Goal: Transaction & Acquisition: Obtain resource

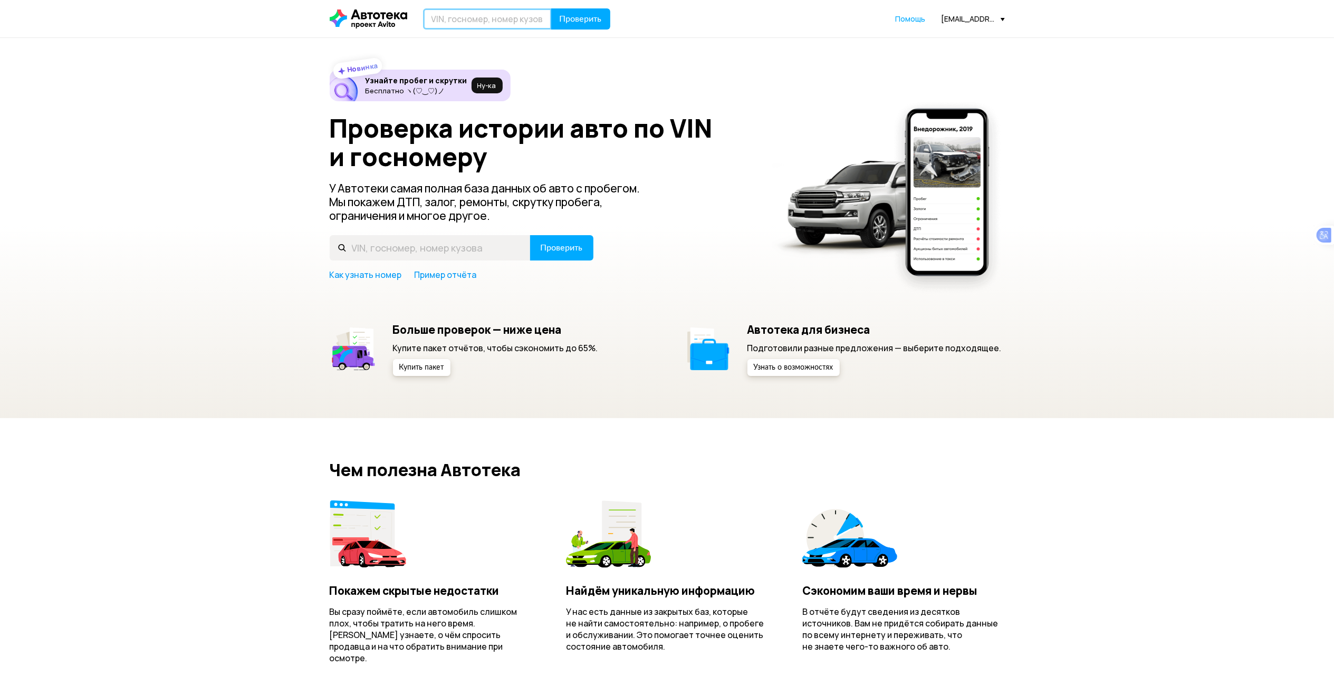
click at [492, 20] on input "text" at bounding box center [487, 18] width 129 height 21
click at [496, 16] on input "text" at bounding box center [487, 18] width 129 height 21
drag, startPoint x: 506, startPoint y: 18, endPoint x: 446, endPoint y: 14, distance: 60.8
click at [446, 14] on input "Н649МС21" at bounding box center [487, 18] width 129 height 21
click at [469, 14] on input "Н649МС21" at bounding box center [487, 18] width 129 height 21
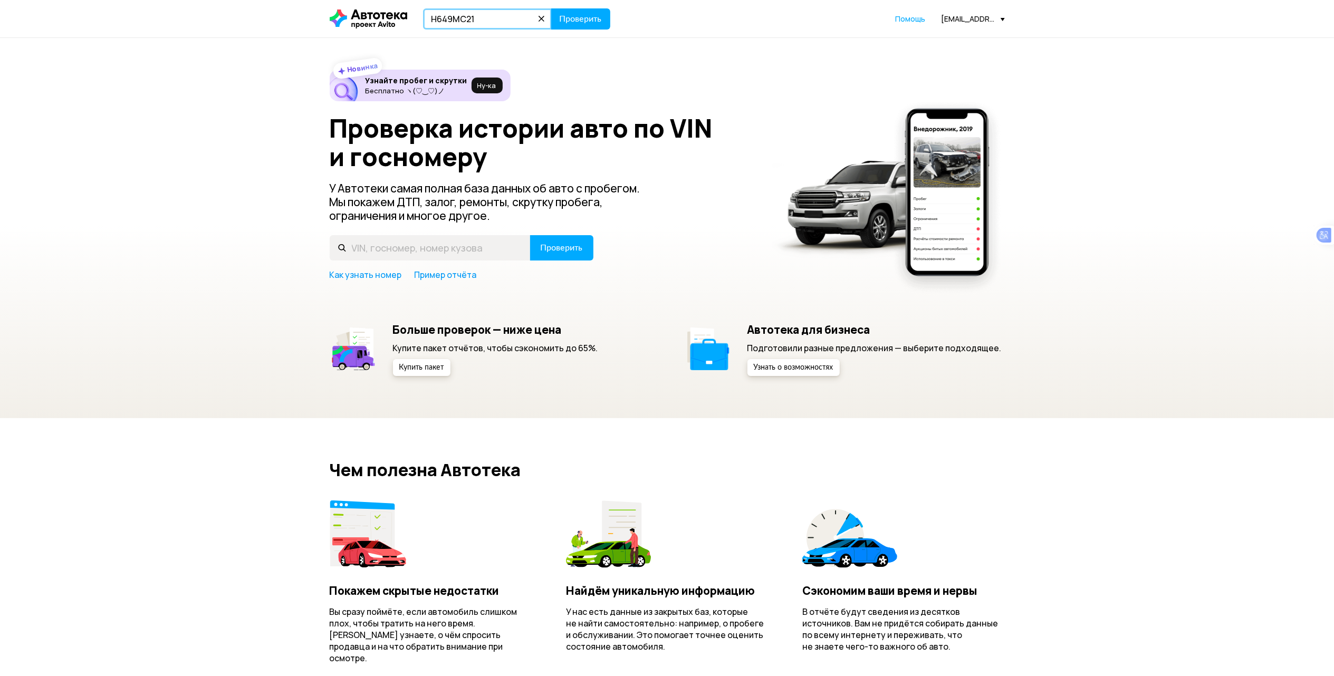
drag, startPoint x: 490, startPoint y: 20, endPoint x: 398, endPoint y: 19, distance: 91.8
click at [398, 19] on div "Н649МС21 Проверить" at bounding box center [470, 18] width 281 height 21
type input "Н649МС21"
click at [572, 15] on span "Проверить" at bounding box center [581, 19] width 42 height 8
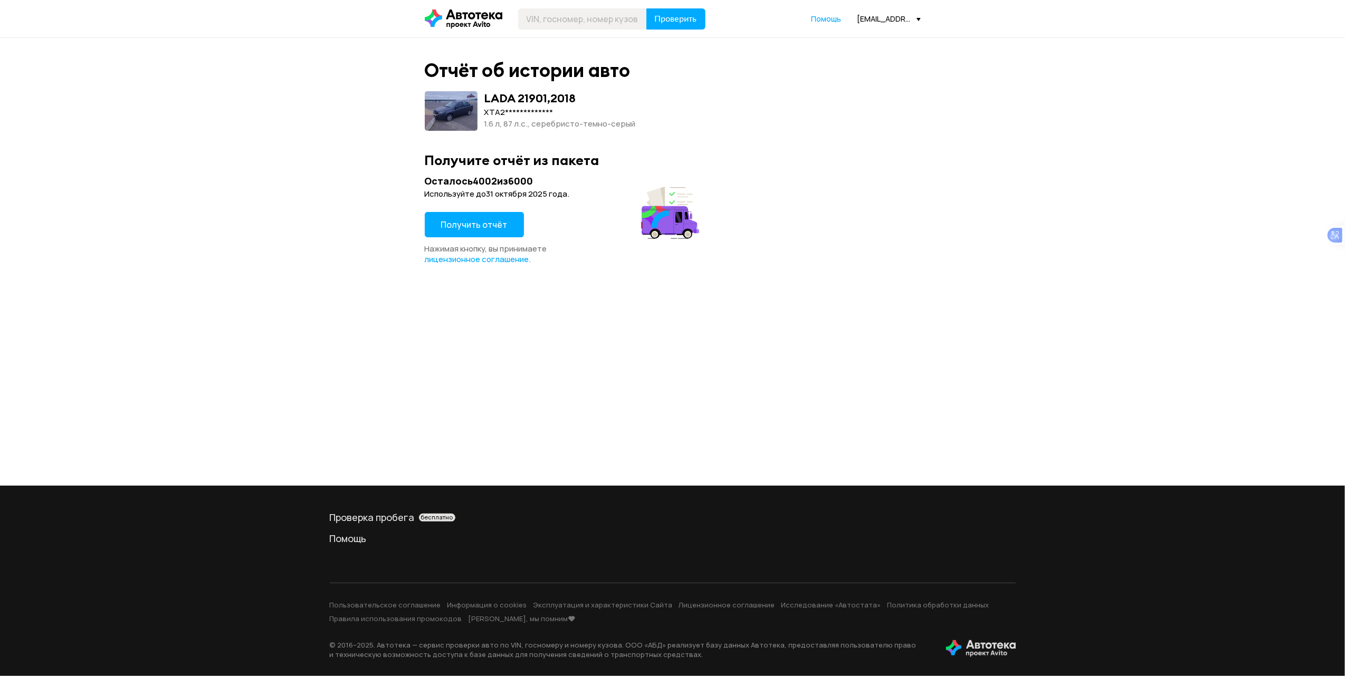
click at [504, 228] on button "Получить отчёт" at bounding box center [474, 224] width 99 height 25
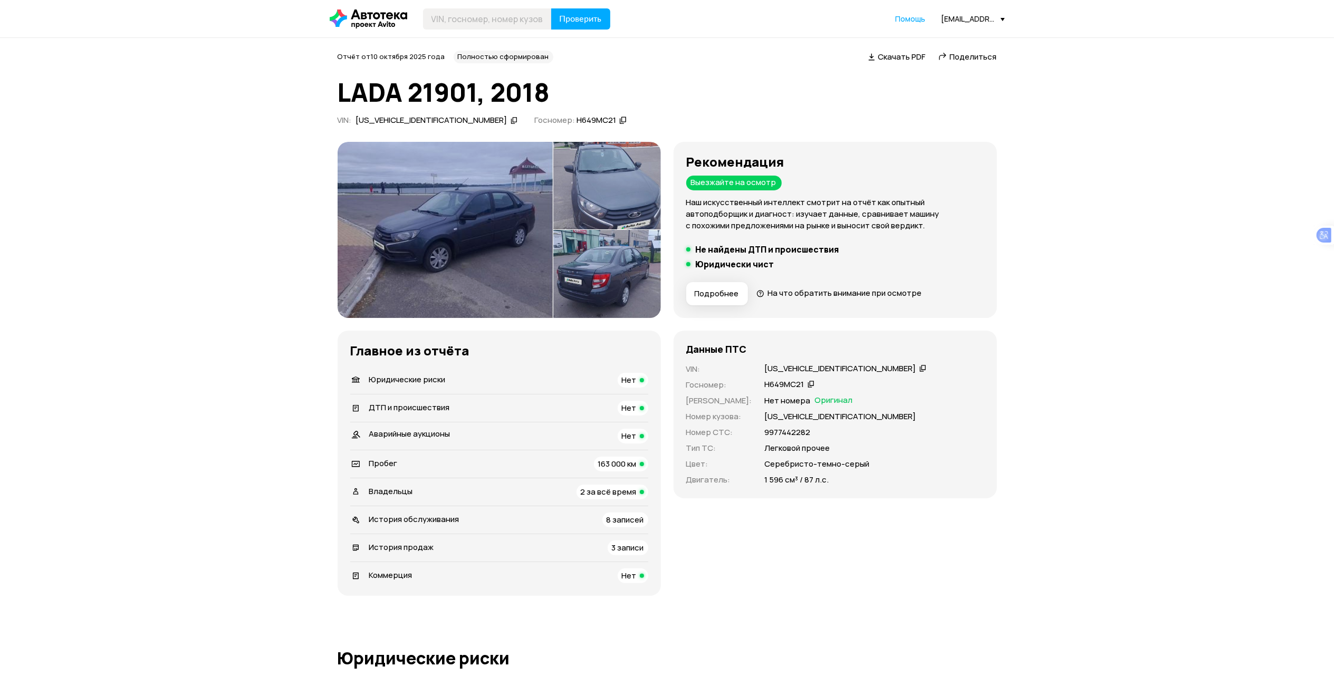
click at [492, 188] on img at bounding box center [445, 230] width 215 height 176
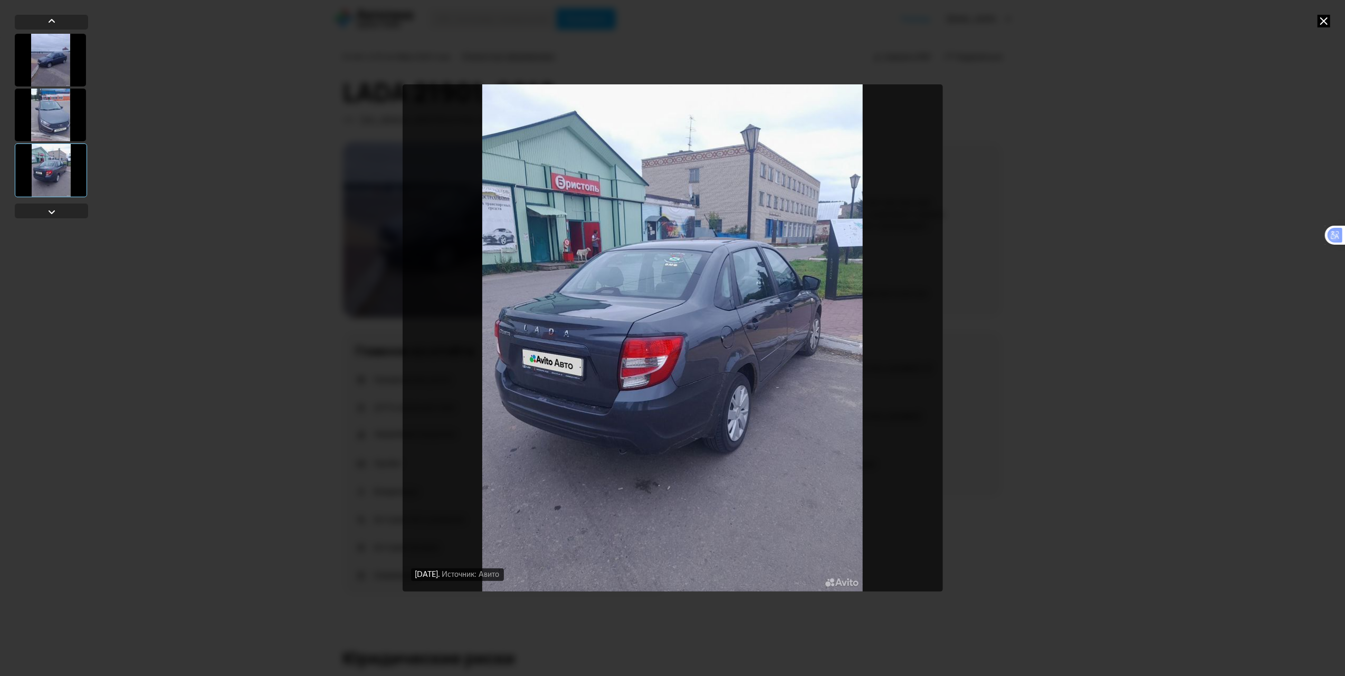
click at [1322, 20] on icon at bounding box center [1323, 21] width 13 height 13
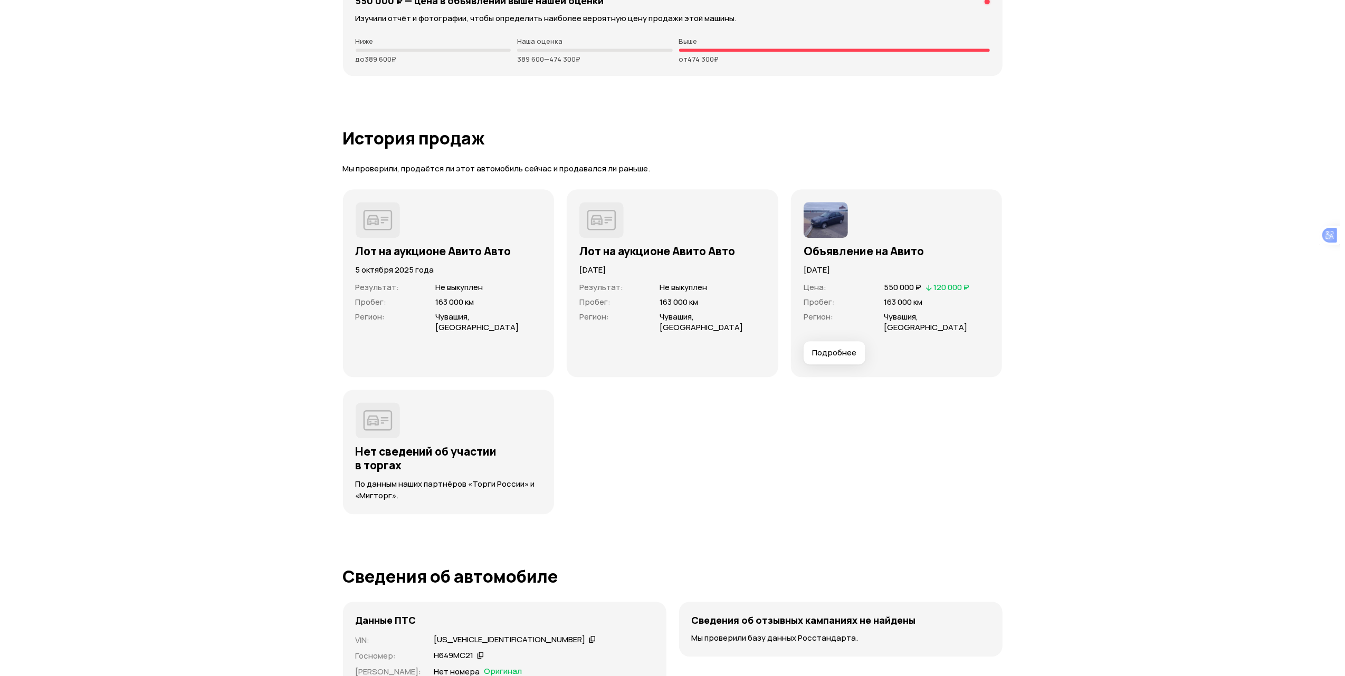
scroll to position [2673, 0]
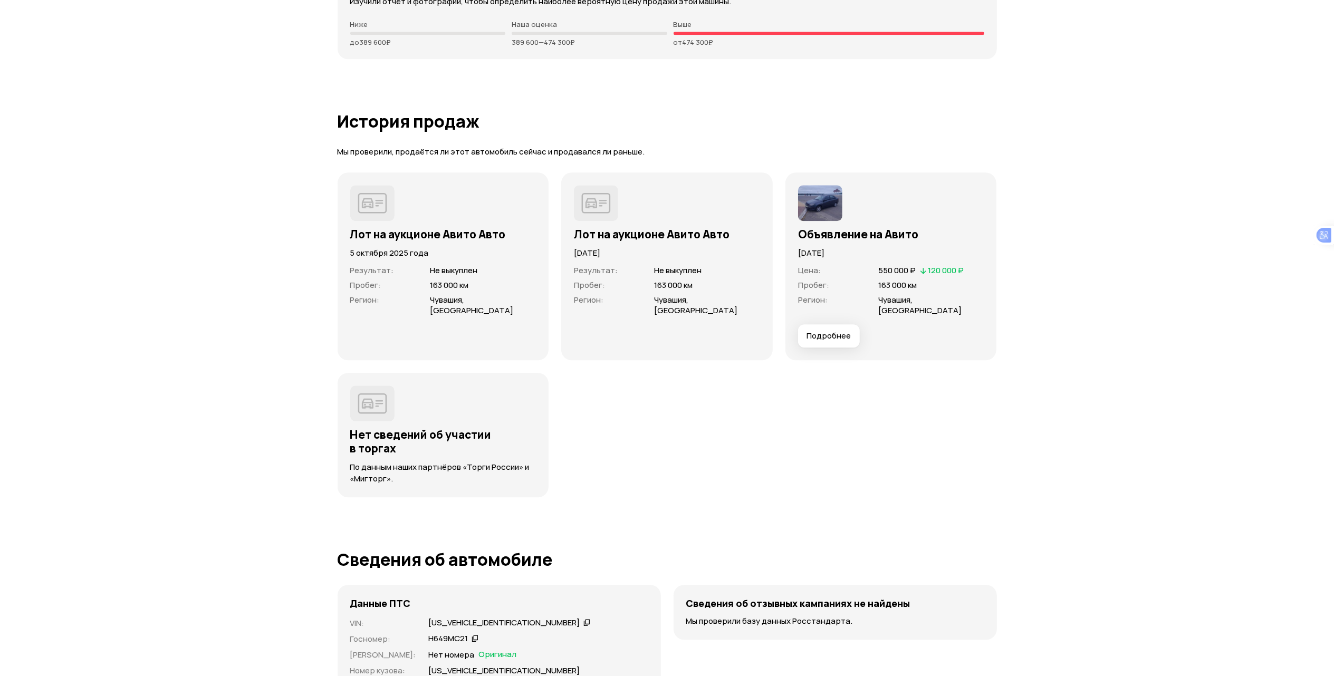
click at [838, 331] on span "Подробнее" at bounding box center [829, 336] width 44 height 11
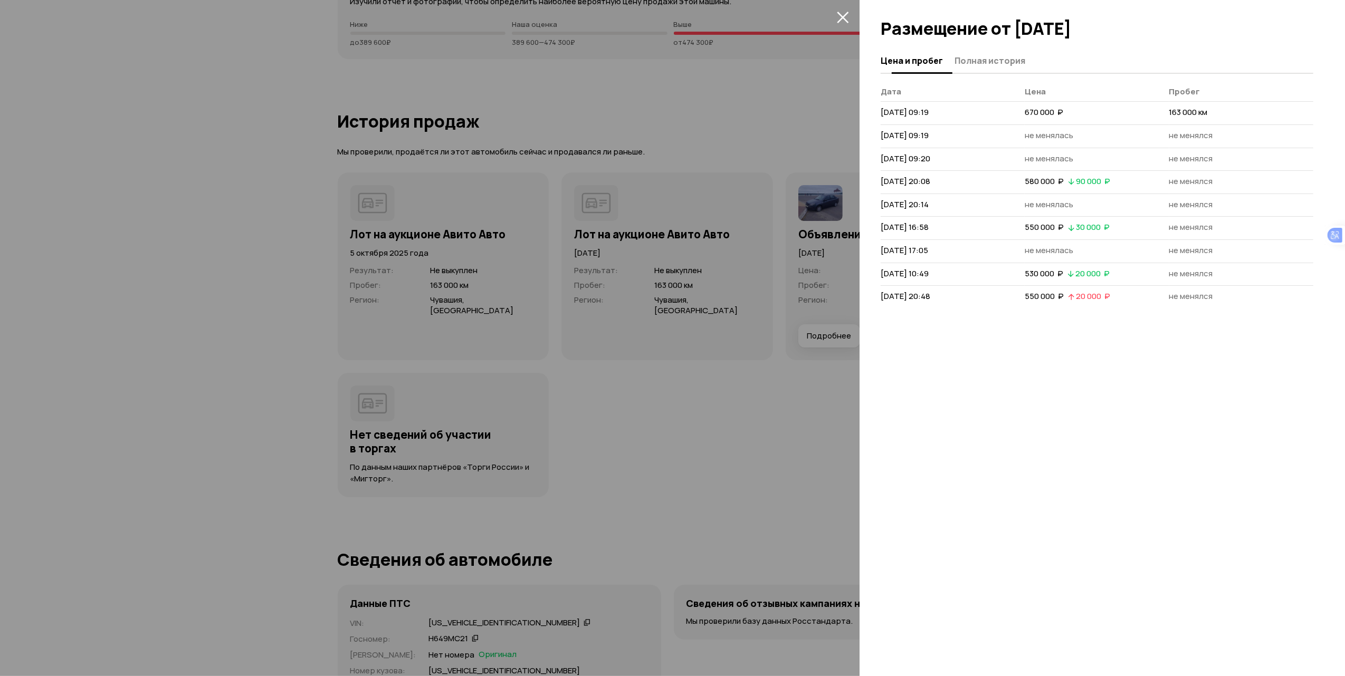
click at [1011, 63] on span "Полная история" at bounding box center [989, 60] width 71 height 11
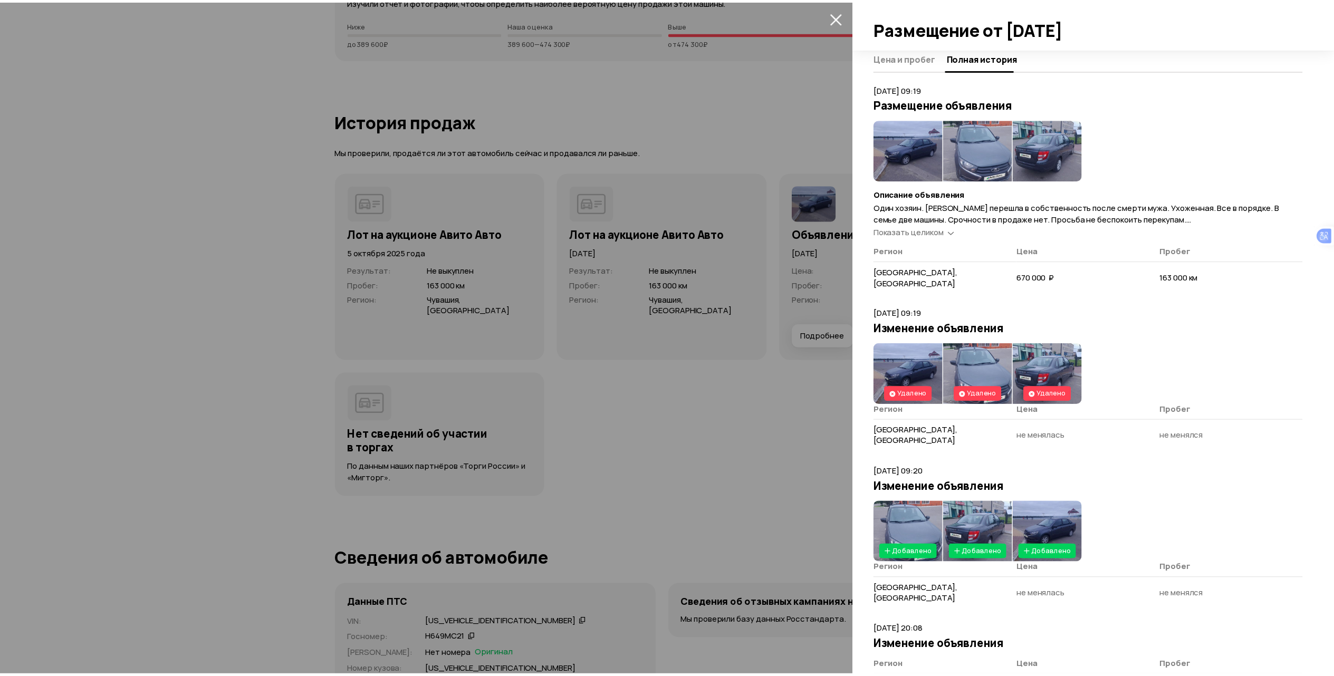
scroll to position [0, 0]
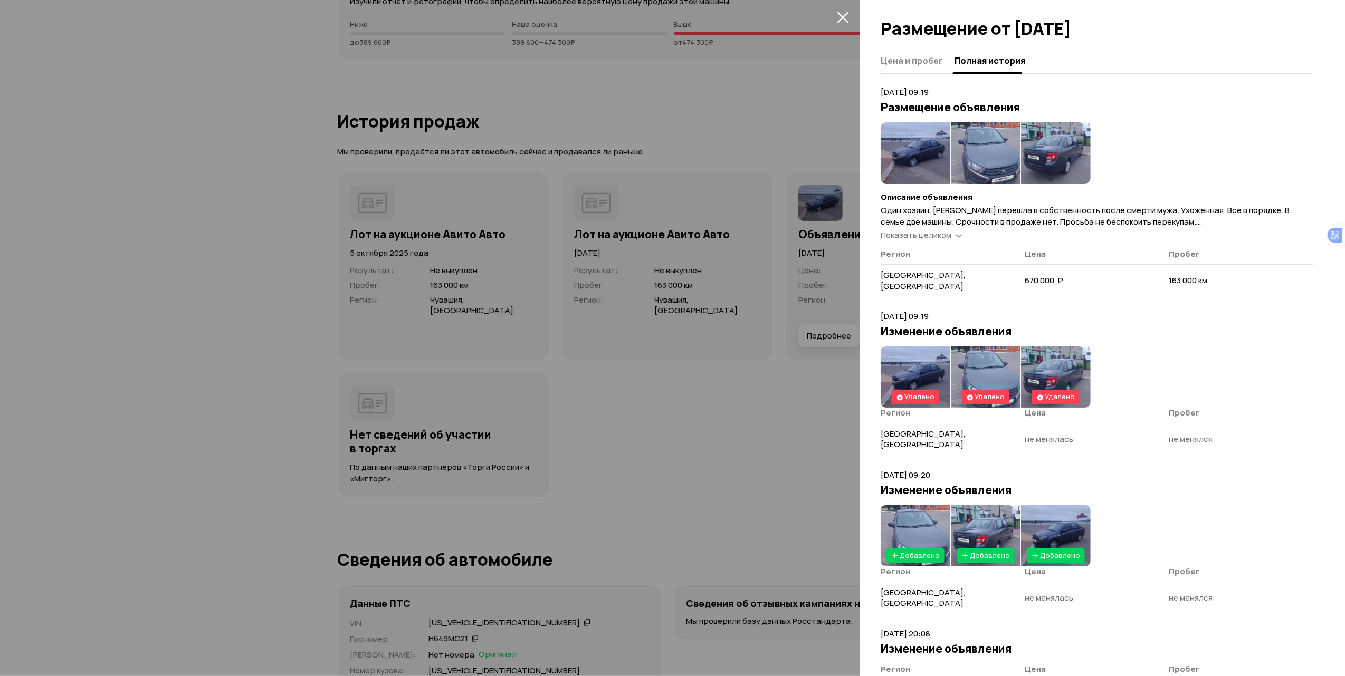
click at [844, 14] on icon "закрыть" at bounding box center [843, 17] width 12 height 12
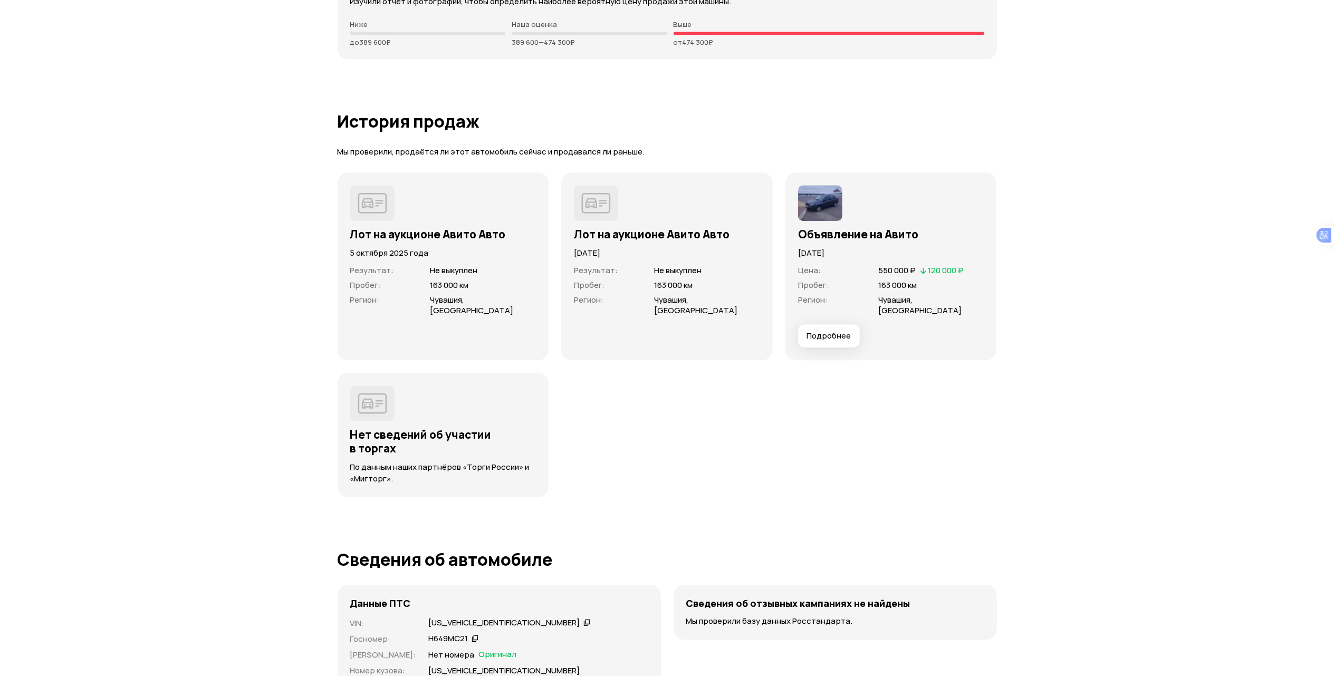
click at [832, 331] on span "Подробнее" at bounding box center [829, 336] width 44 height 11
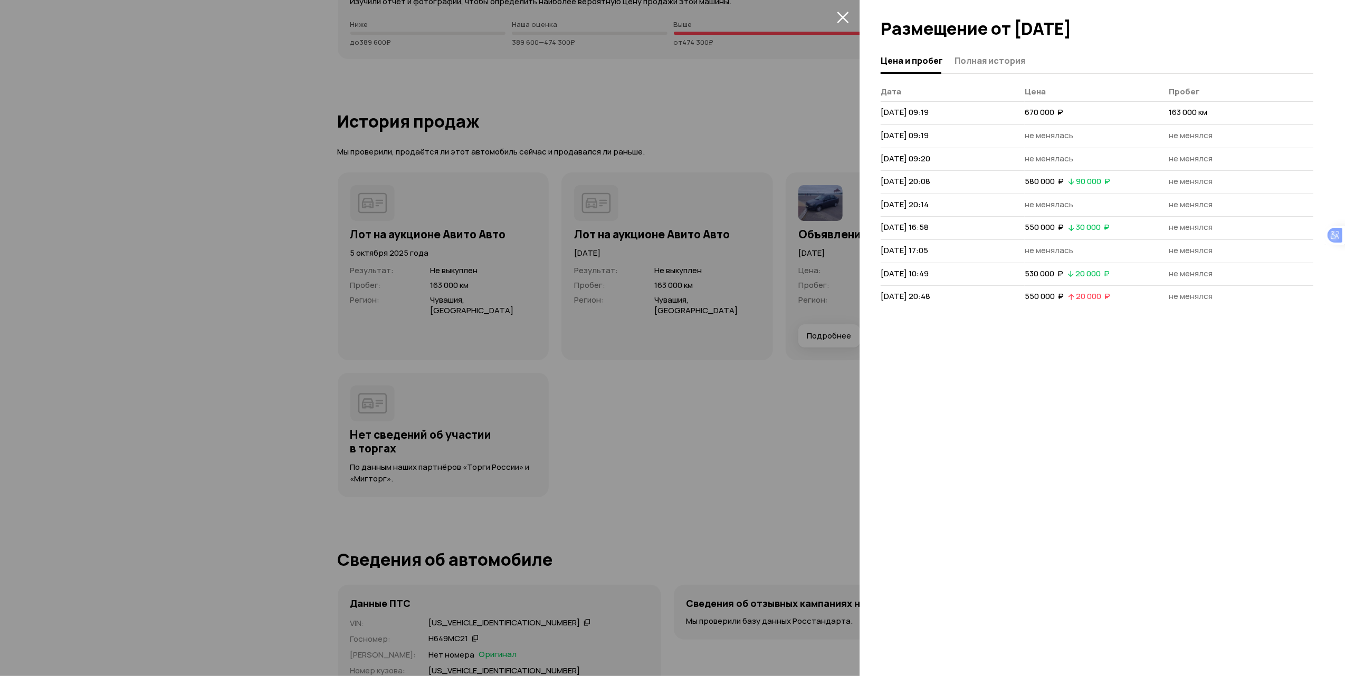
click at [843, 15] on icon "закрыть" at bounding box center [843, 17] width 12 height 12
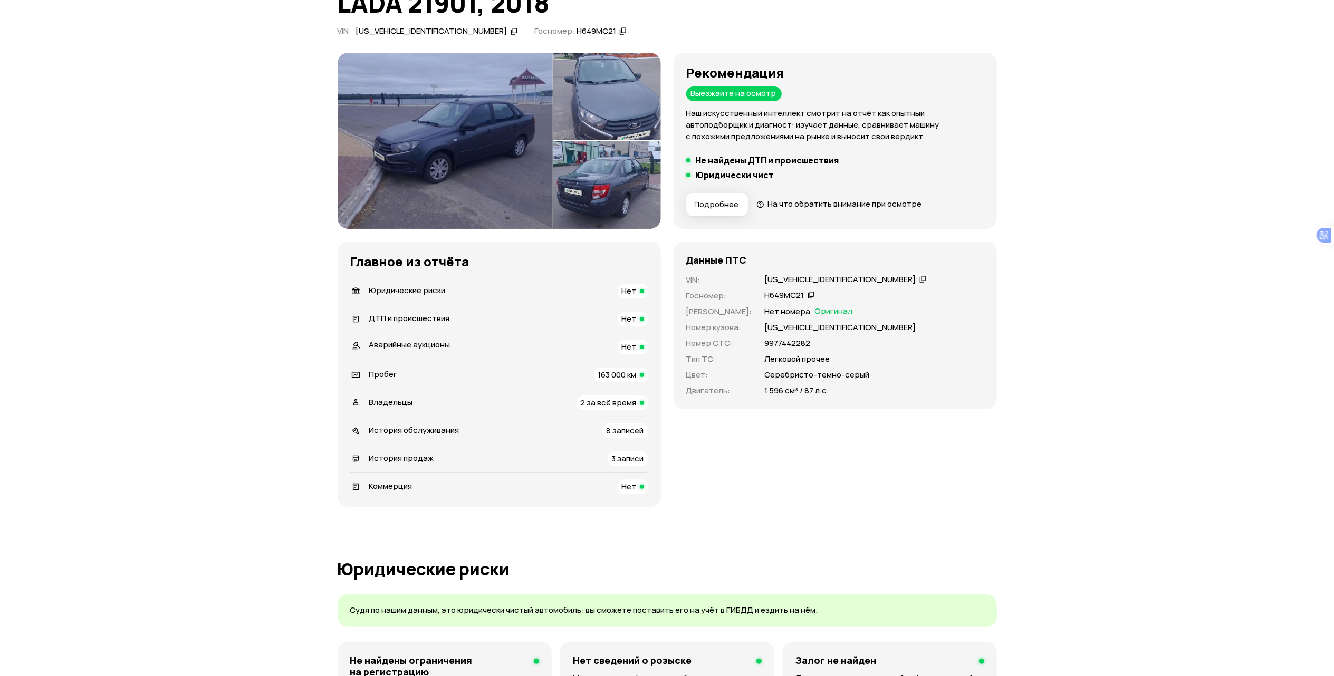
scroll to position [211, 0]
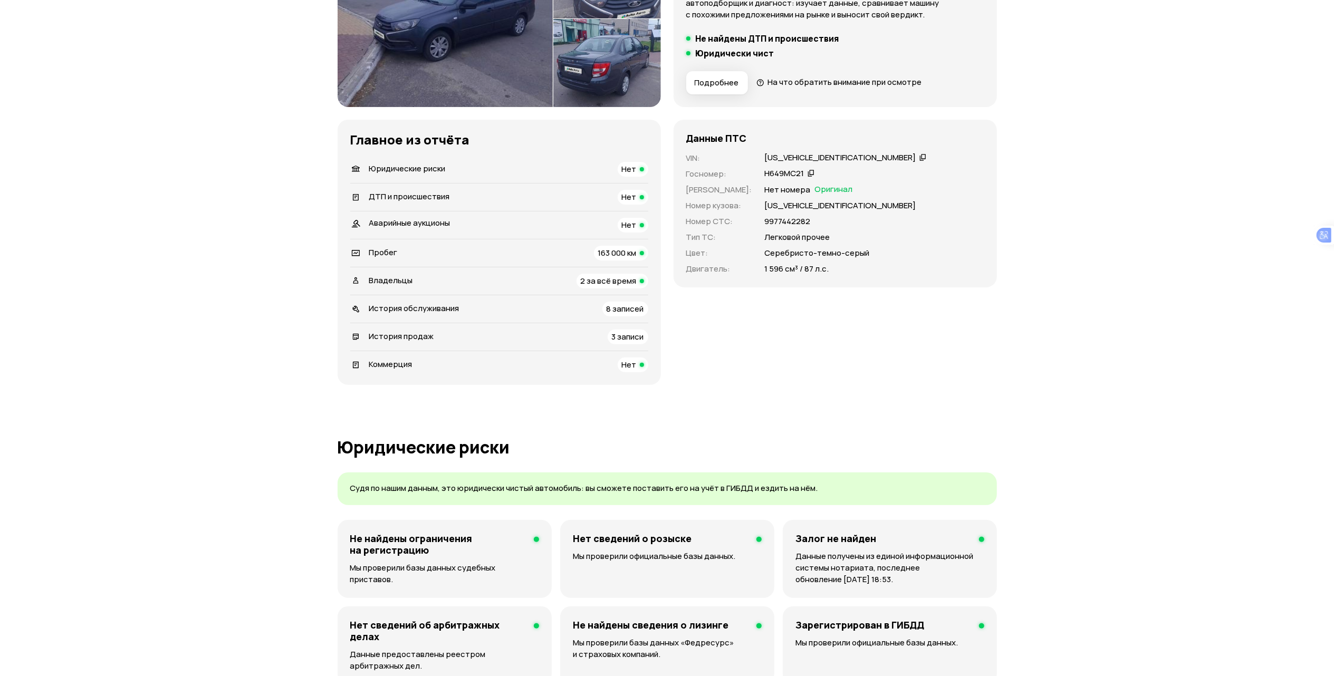
click at [797, 156] on div "XTA219010K0566374" at bounding box center [840, 157] width 151 height 11
copy div "XTA219010K0566374"
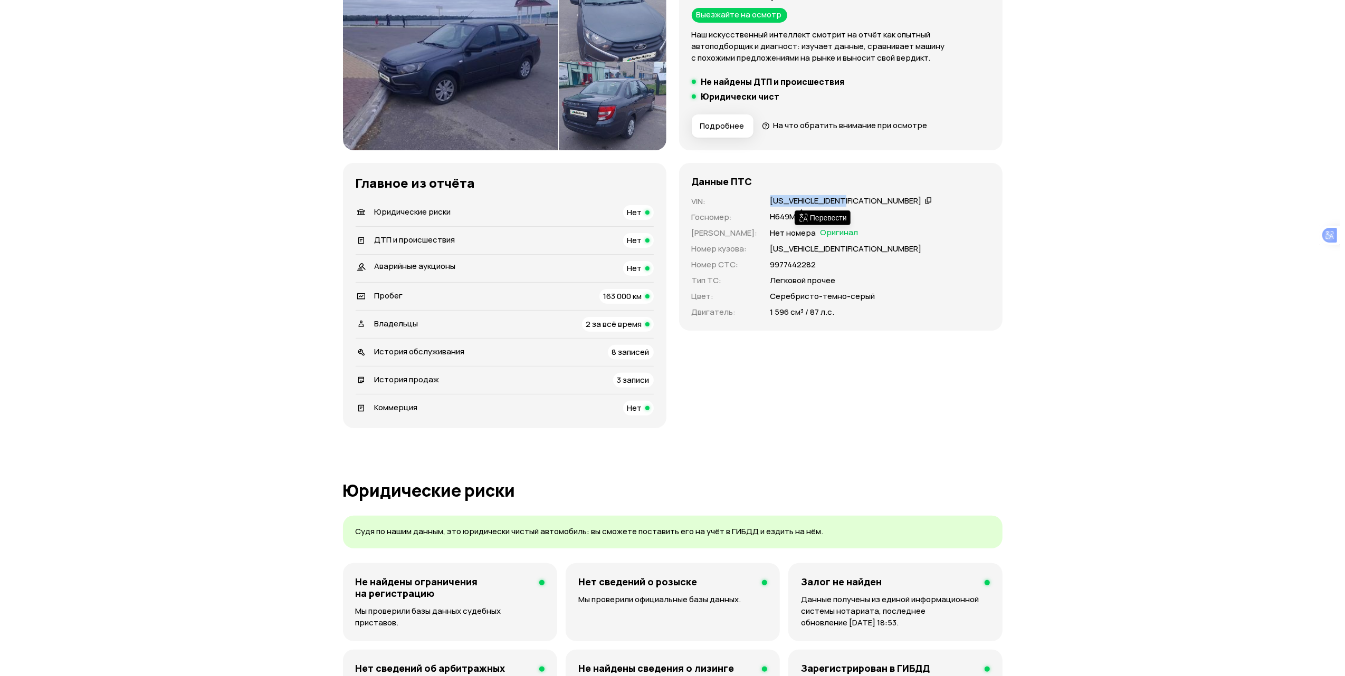
scroll to position [0, 0]
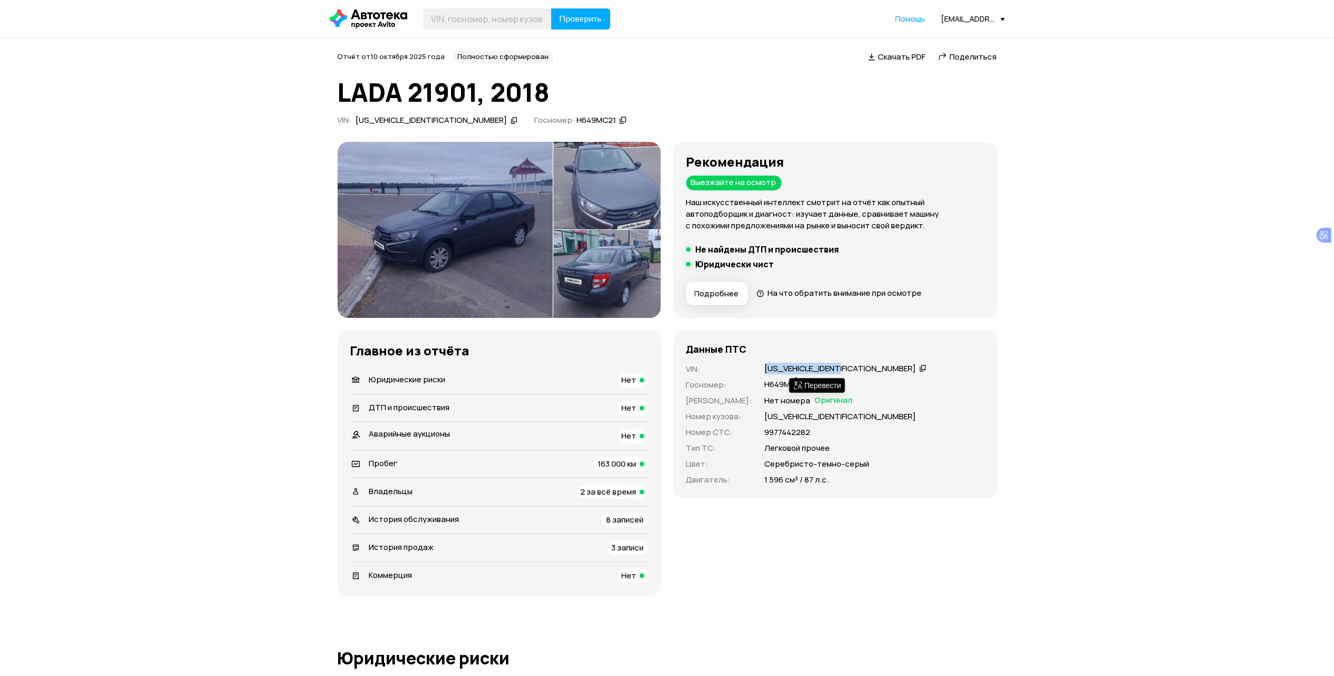
click at [435, 264] on img at bounding box center [445, 230] width 215 height 176
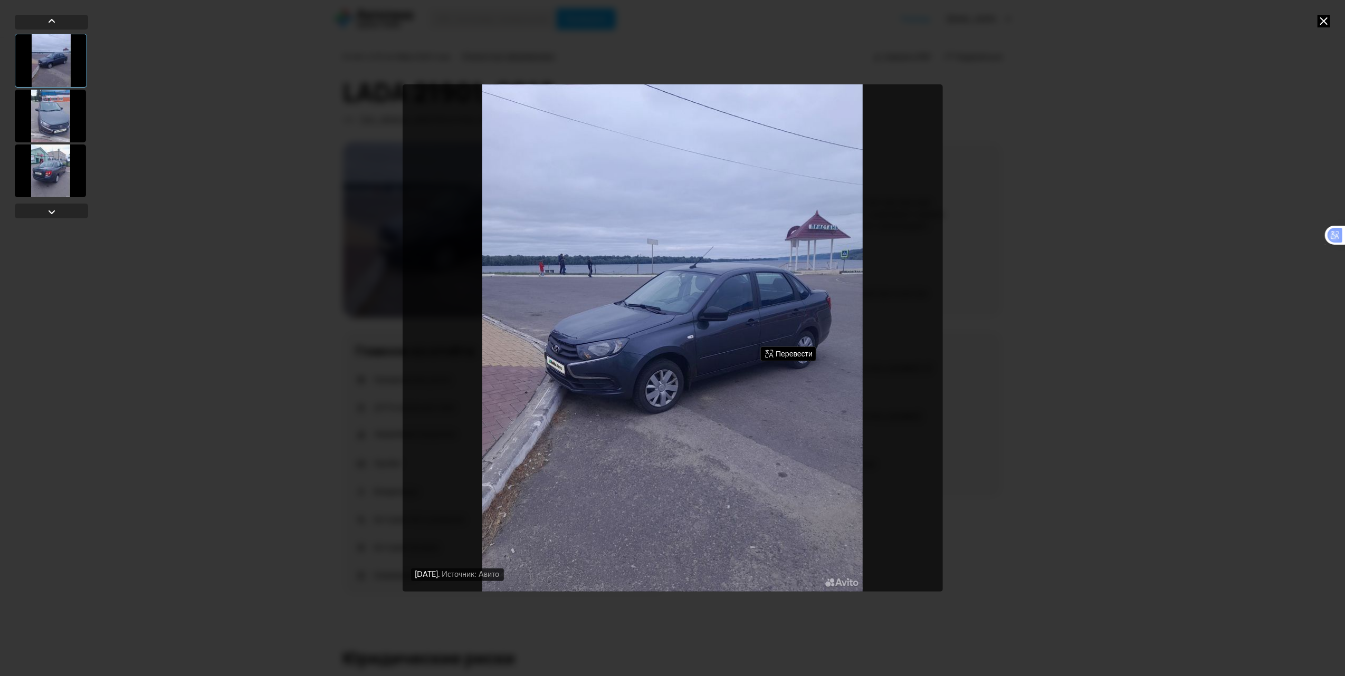
drag, startPoint x: 1323, startPoint y: 19, endPoint x: 1260, endPoint y: 22, distance: 62.9
click at [1323, 19] on icon at bounding box center [1323, 21] width 13 height 13
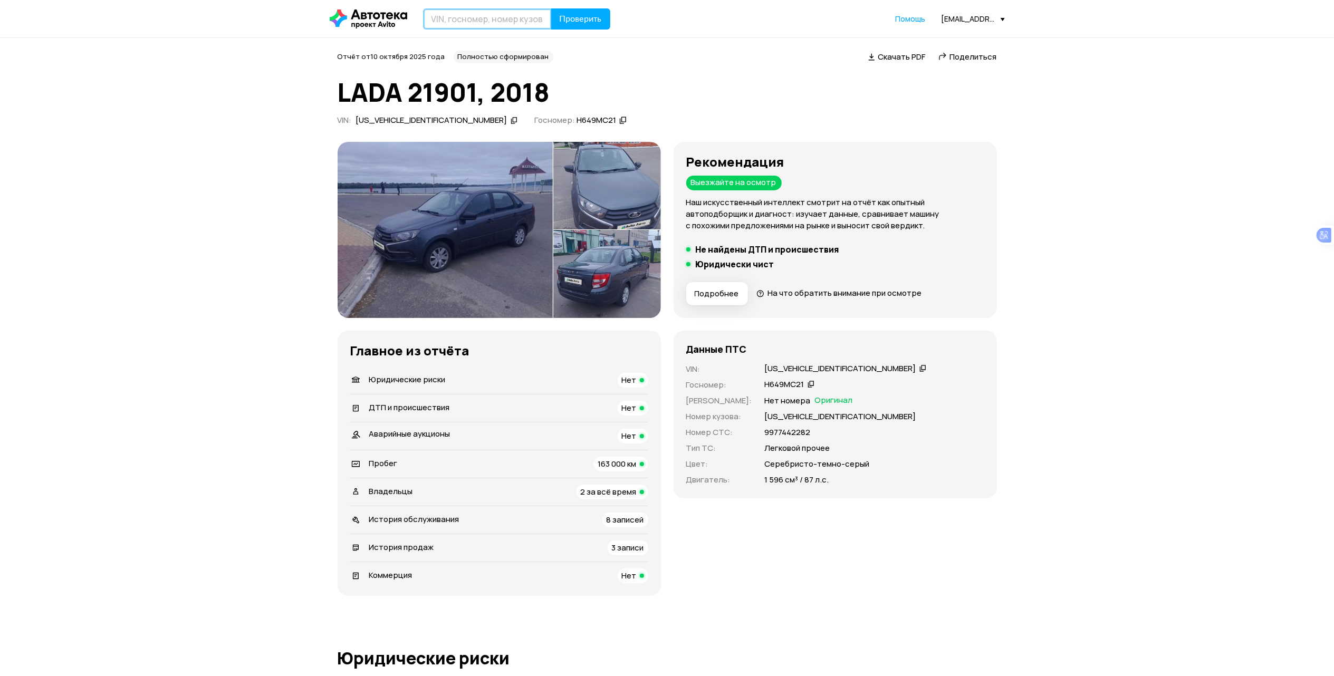
click at [464, 23] on input "text" at bounding box center [487, 18] width 129 height 21
drag, startPoint x: 503, startPoint y: 19, endPoint x: 408, endPoint y: 22, distance: 95.5
click at [408, 22] on div "С566ТЕ716 Проверить" at bounding box center [470, 18] width 281 height 21
type input "С566ТЕ716"
click at [576, 15] on span "Проверить" at bounding box center [581, 19] width 42 height 8
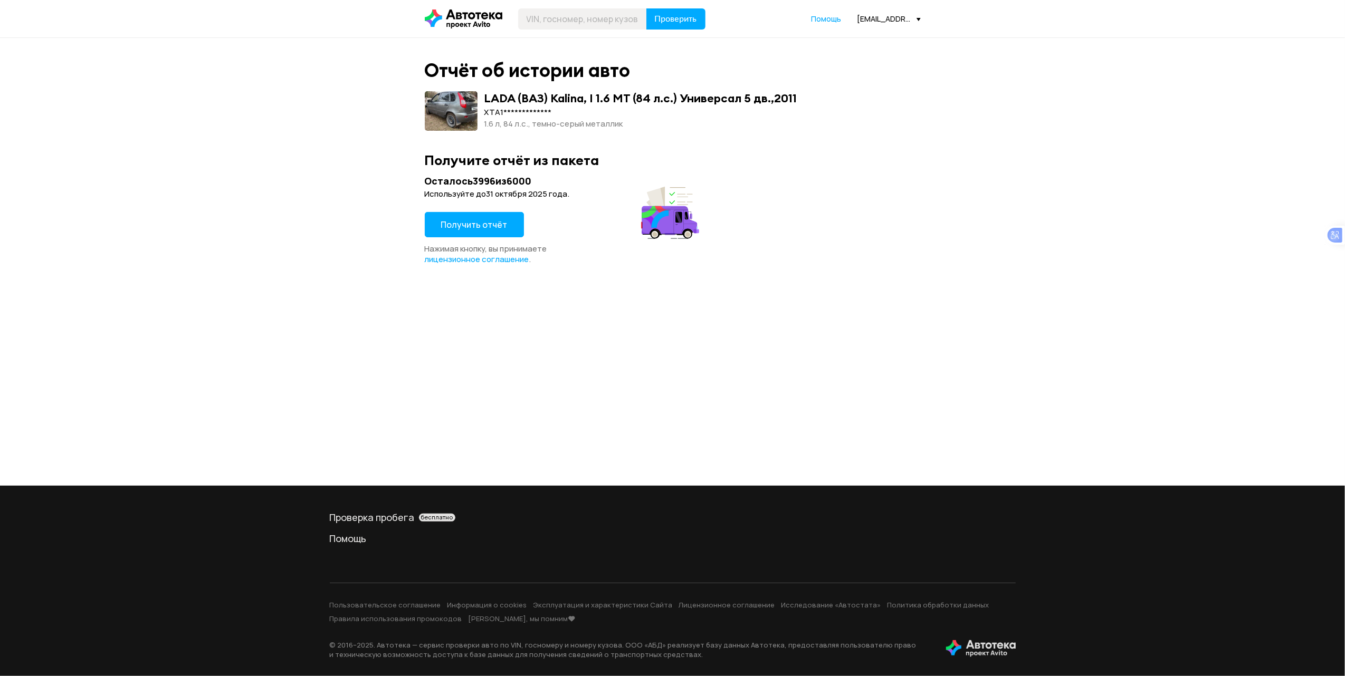
click at [488, 233] on button "Получить отчёт" at bounding box center [474, 224] width 99 height 25
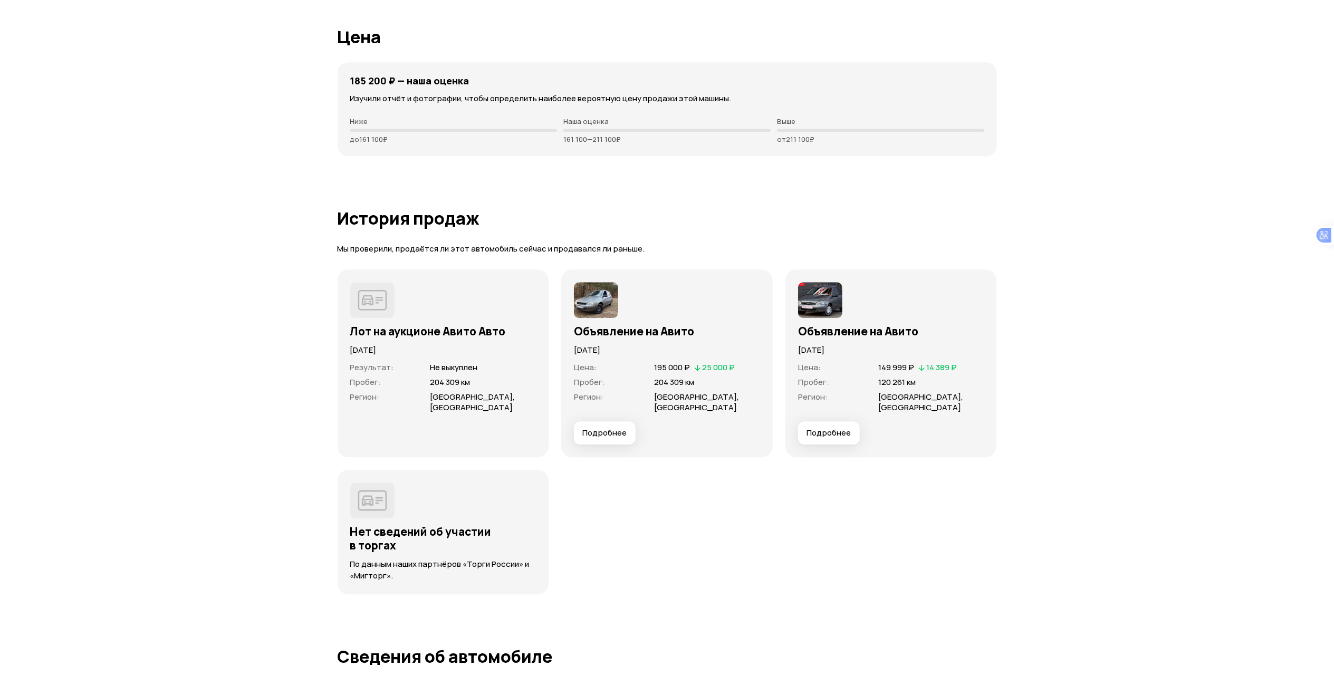
scroll to position [2955, 0]
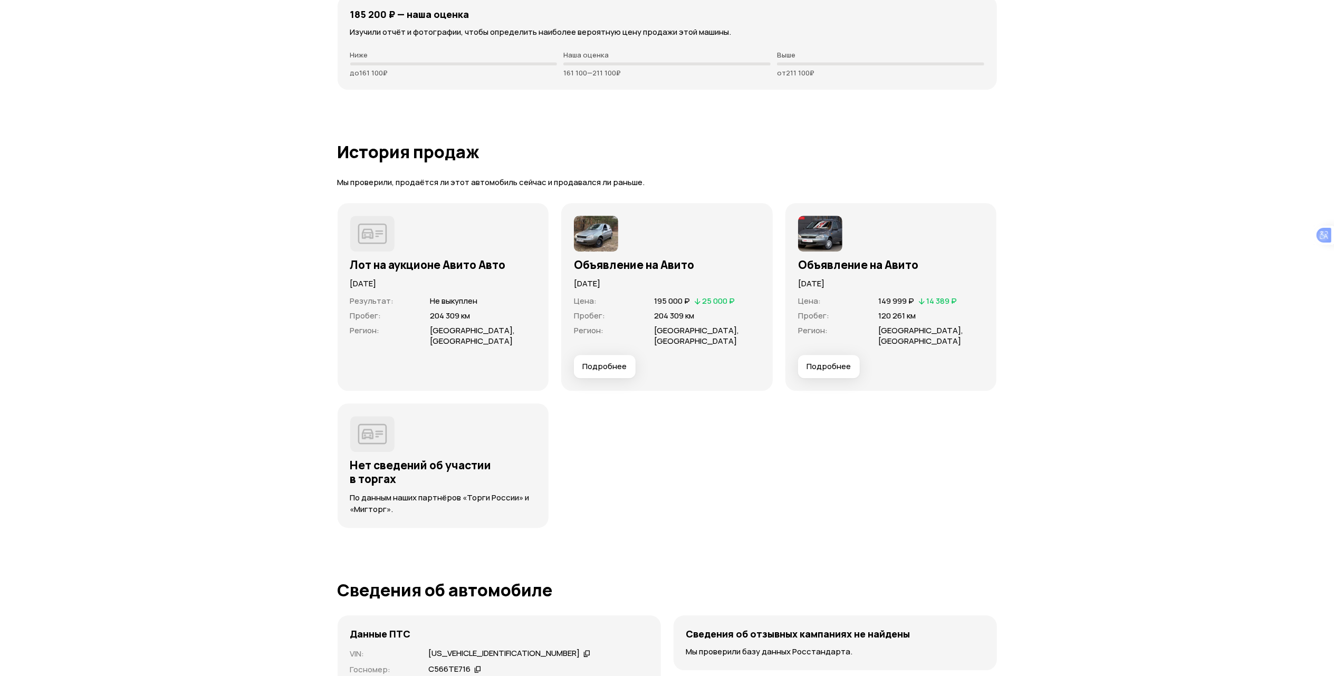
click at [598, 243] on img at bounding box center [596, 234] width 44 height 36
click at [606, 361] on span "Подробнее" at bounding box center [604, 366] width 44 height 11
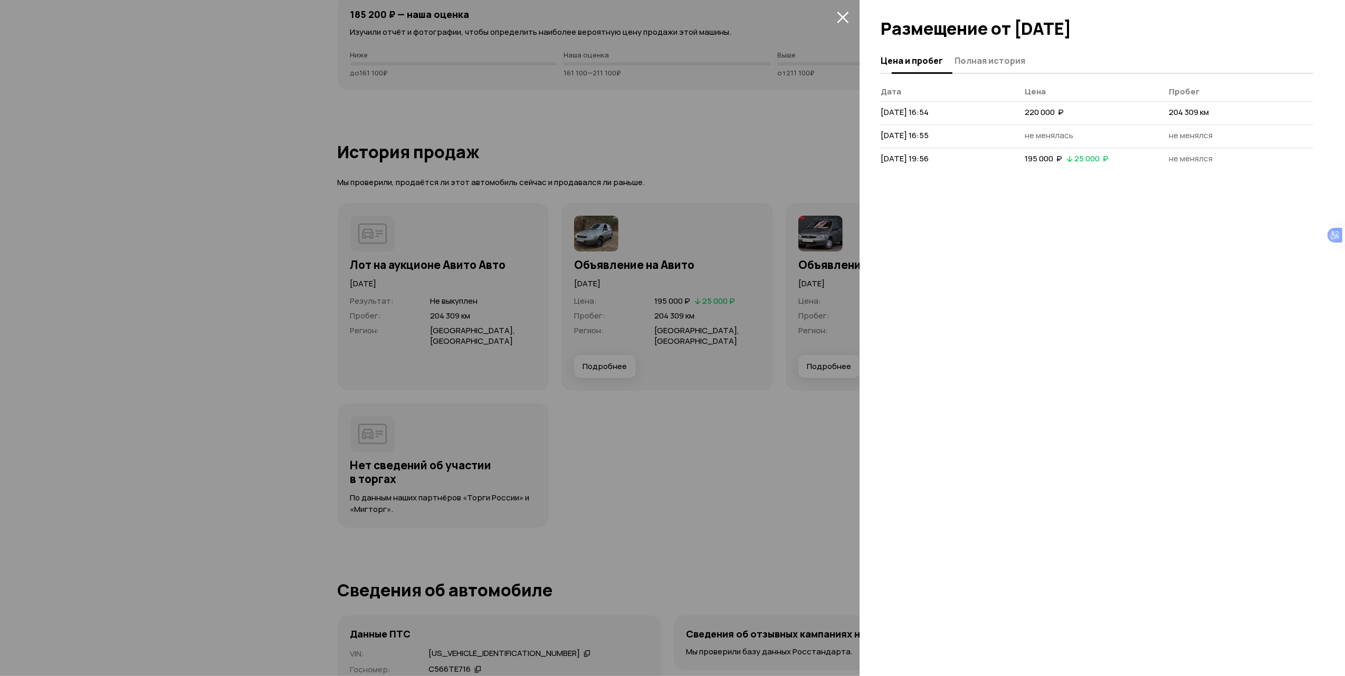
click at [995, 61] on span "Полная история" at bounding box center [989, 60] width 71 height 11
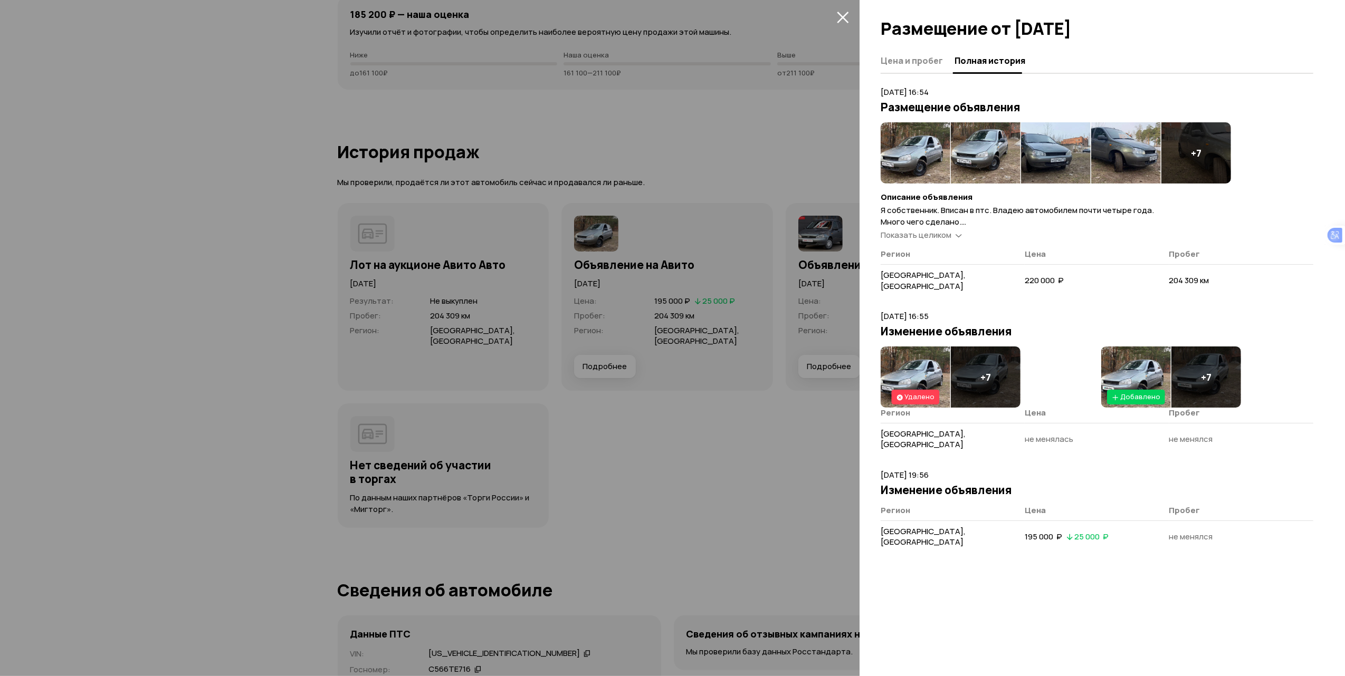
click at [913, 135] on img at bounding box center [916, 152] width 70 height 61
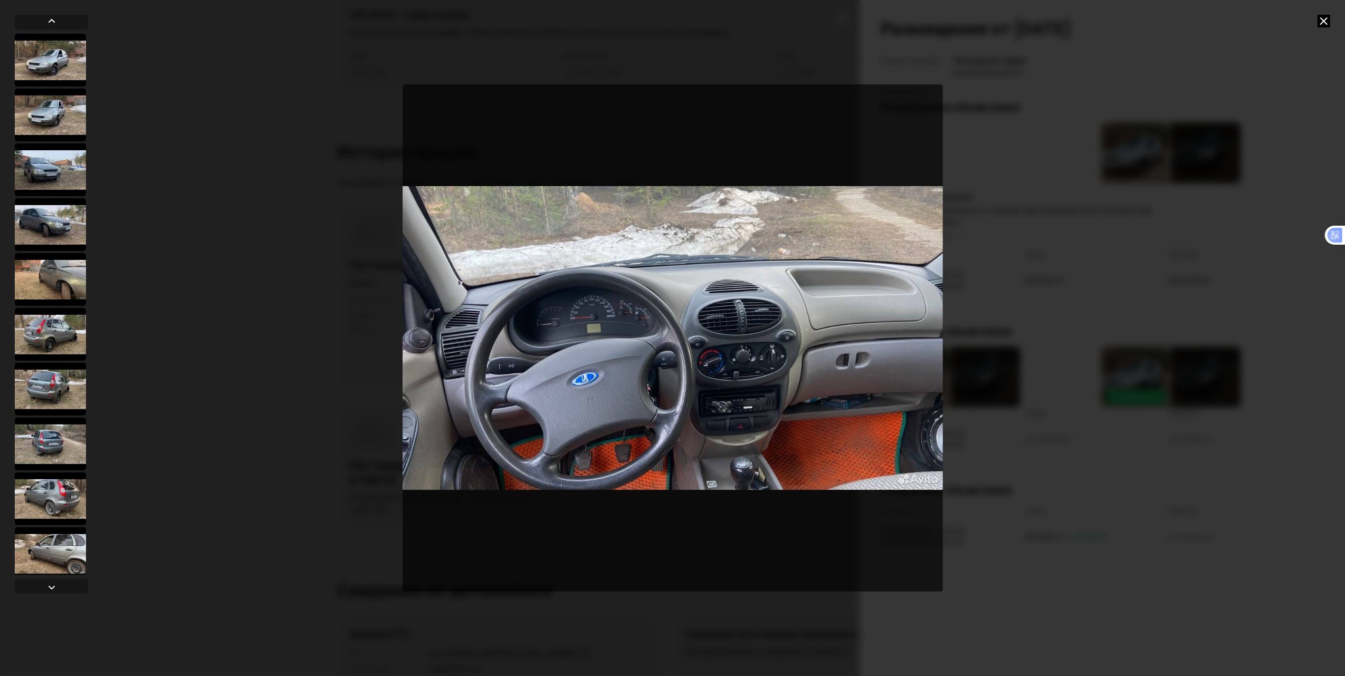
click at [1328, 23] on icon at bounding box center [1323, 21] width 13 height 13
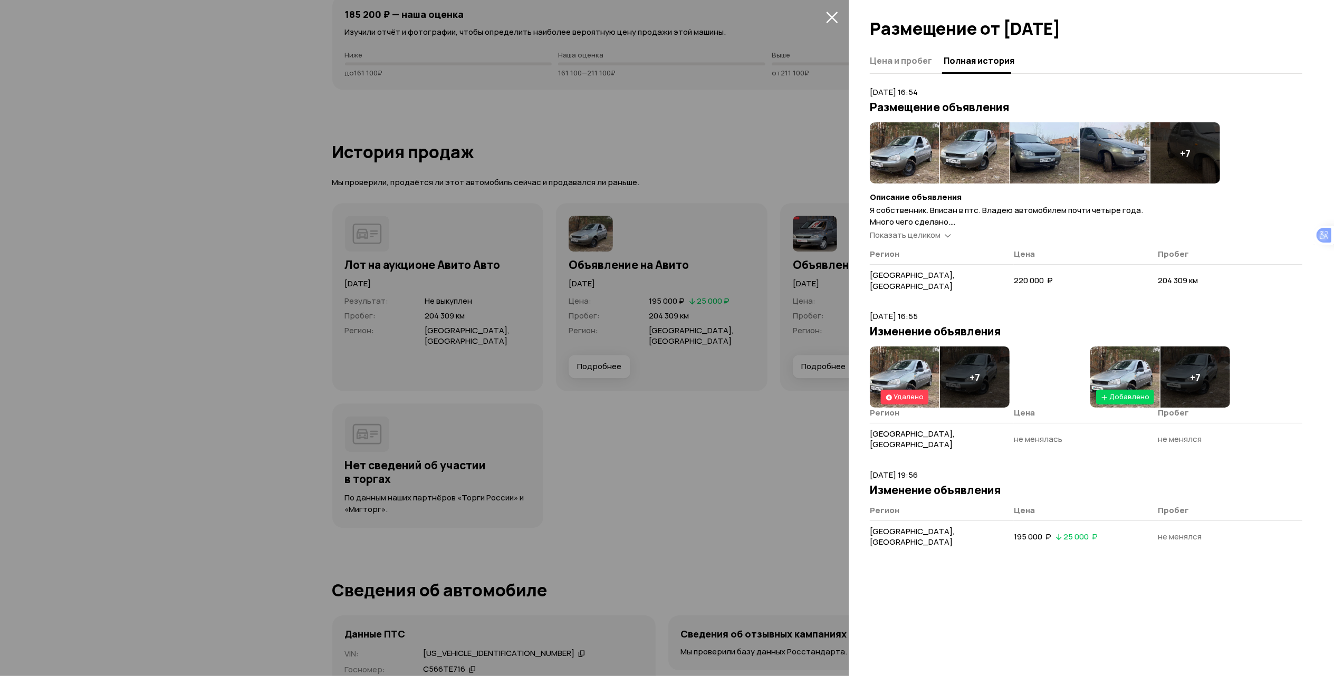
click at [826, 15] on icon "закрыть" at bounding box center [832, 17] width 12 height 12
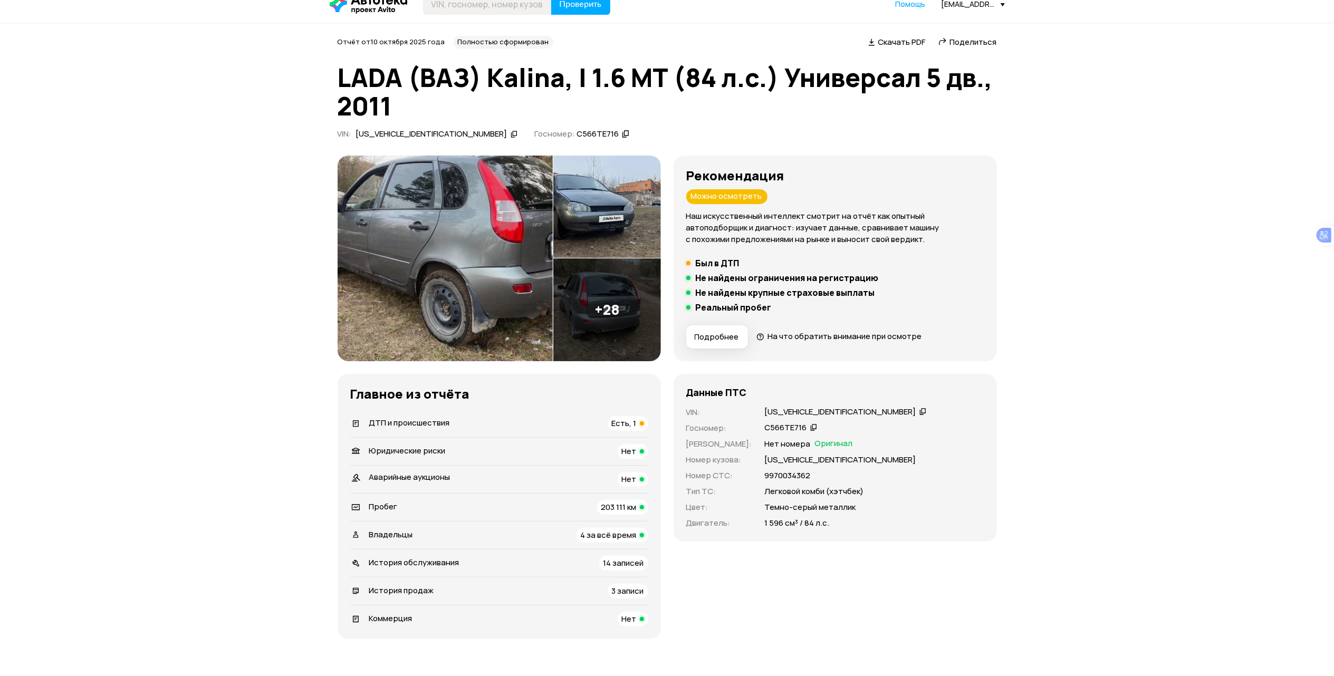
scroll to position [0, 0]
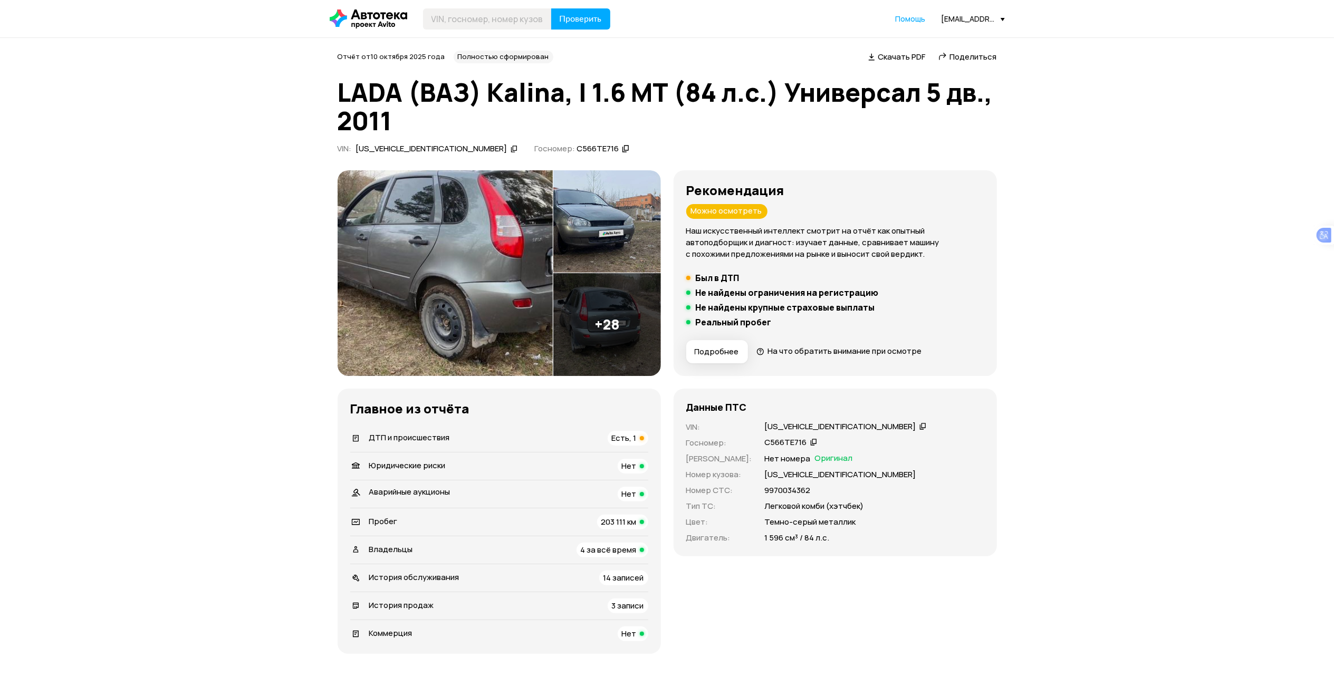
click at [769, 427] on div "[US_VEHICLE_IDENTIFICATION_NUMBER]" at bounding box center [840, 427] width 151 height 11
copy div "[US_VEHICLE_IDENTIFICATION_NUMBER]"
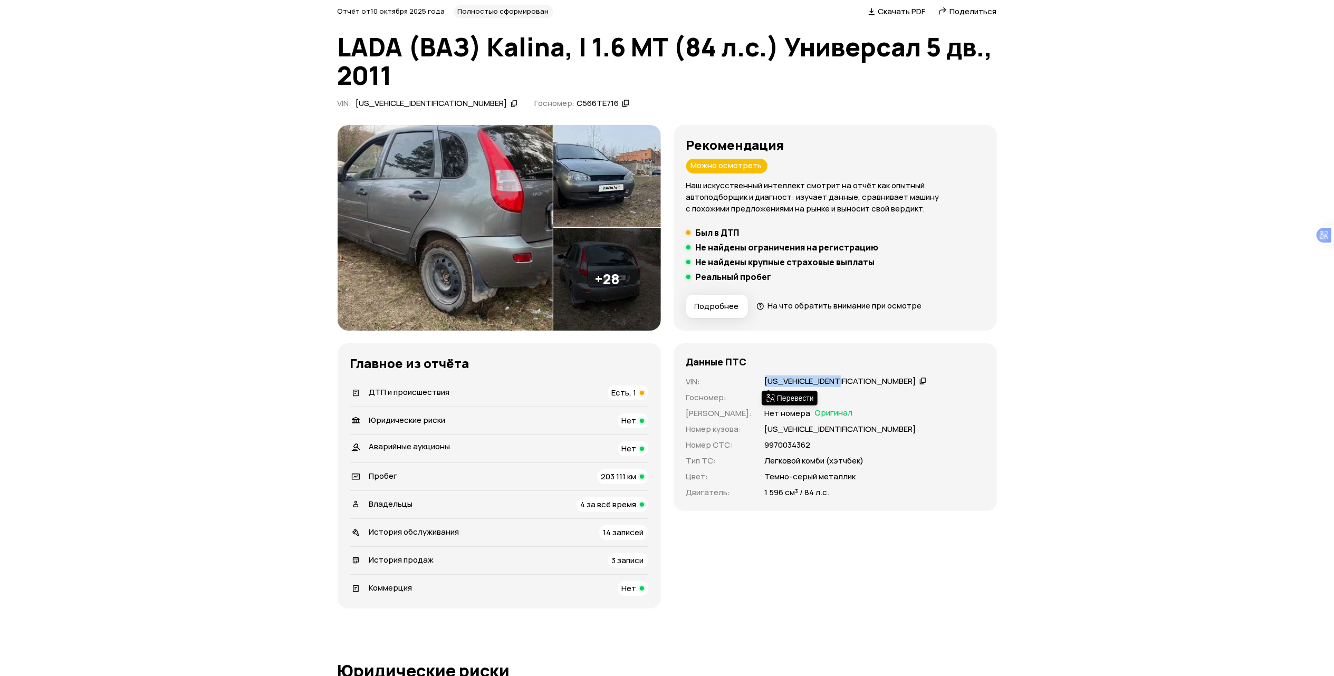
scroll to position [70, 0]
